Goal: Task Accomplishment & Management: Use online tool/utility

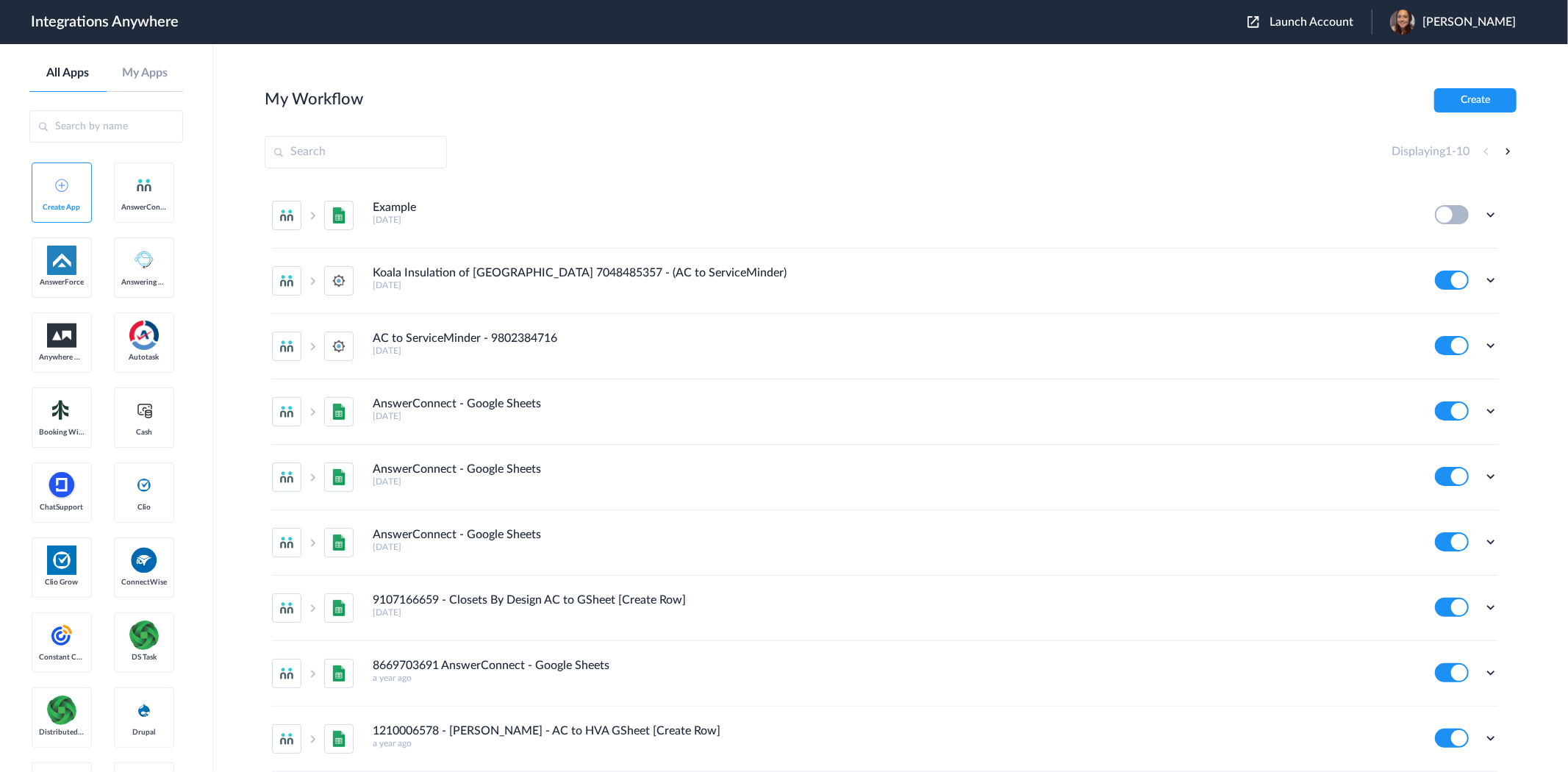
click at [1319, 22] on span "Launch Account" at bounding box center [1311, 22] width 84 height 12
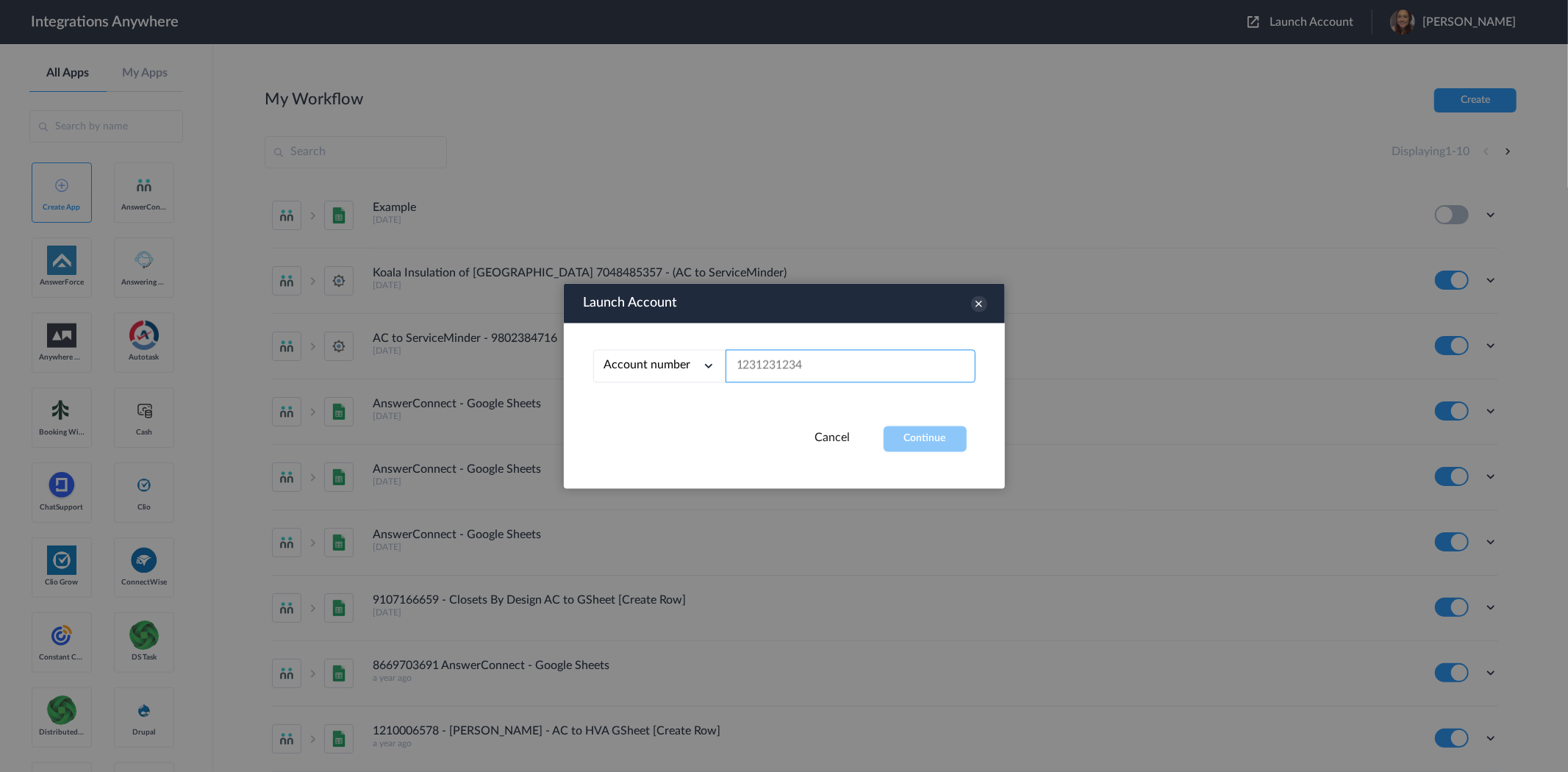
click at [801, 371] on input "text" at bounding box center [850, 366] width 250 height 33
paste input "7043967894"
type input "7043967894"
click at [907, 430] on button "Continue" at bounding box center [925, 439] width 83 height 25
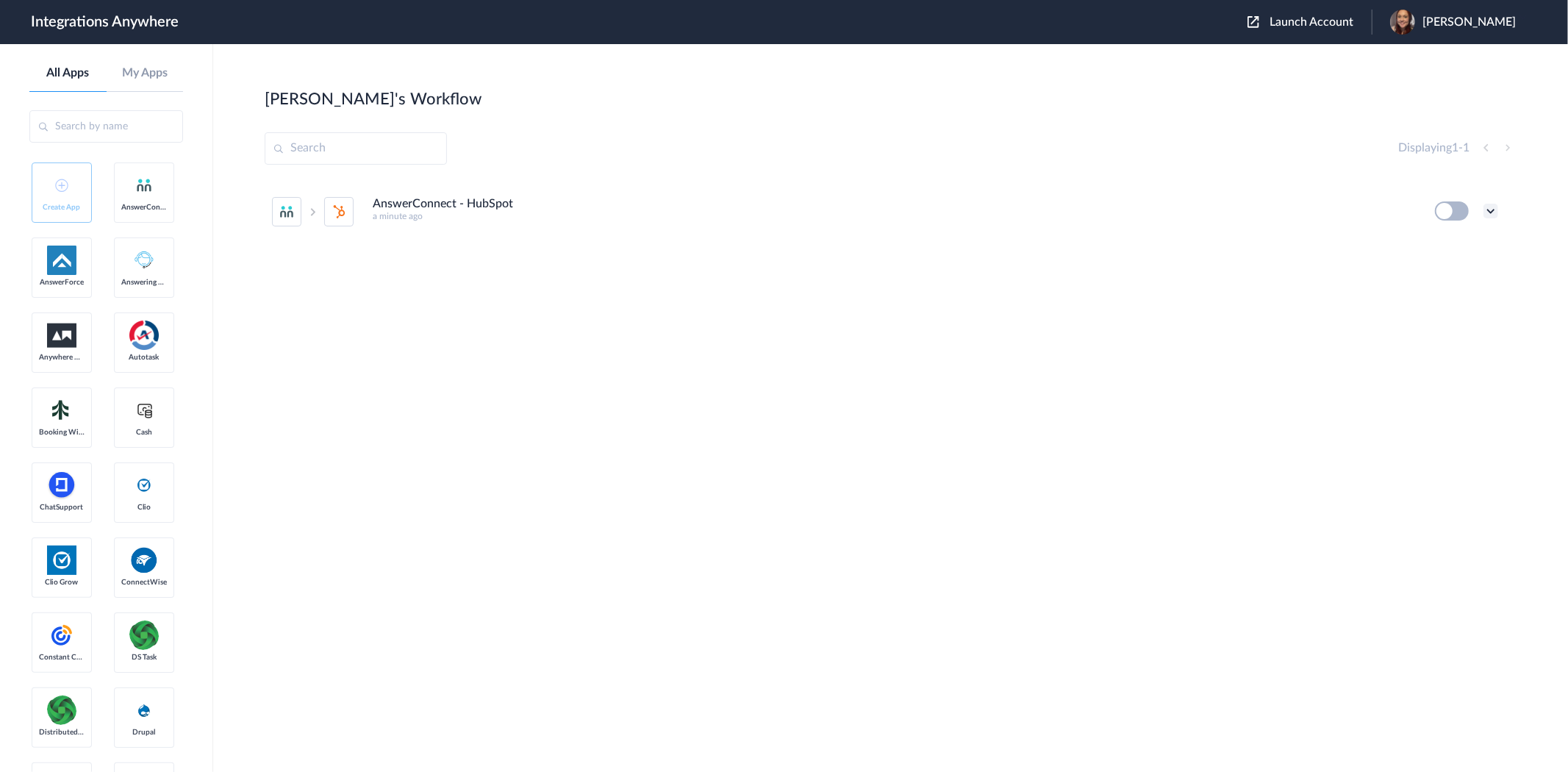
click at [1489, 209] on icon at bounding box center [1491, 211] width 14 height 14
click at [1451, 303] on span "Delete" at bounding box center [1445, 298] width 30 height 10
click at [1450, 303] on span "Are you sure?" at bounding box center [1440, 305] width 52 height 23
